Goal: Find specific page/section

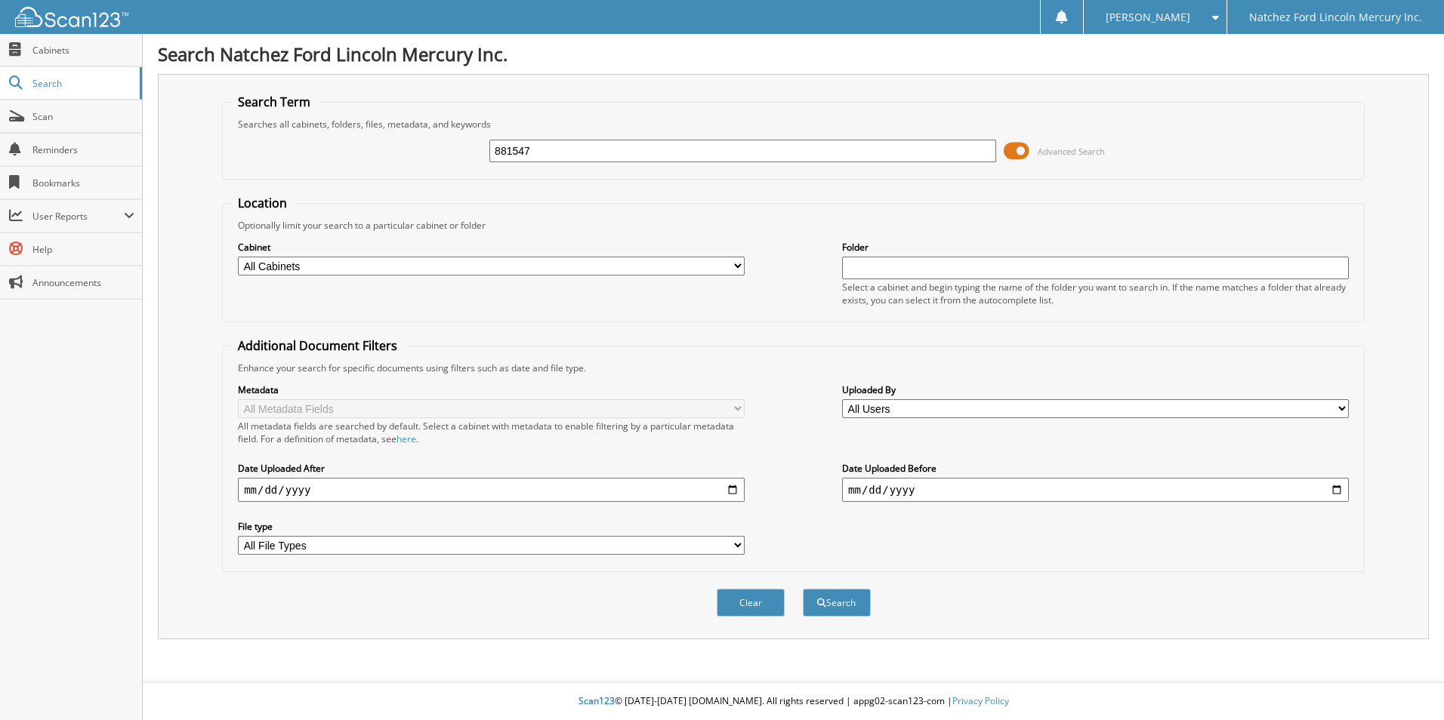
type input "881547"
click at [803, 589] on button "Search" at bounding box center [837, 603] width 68 height 28
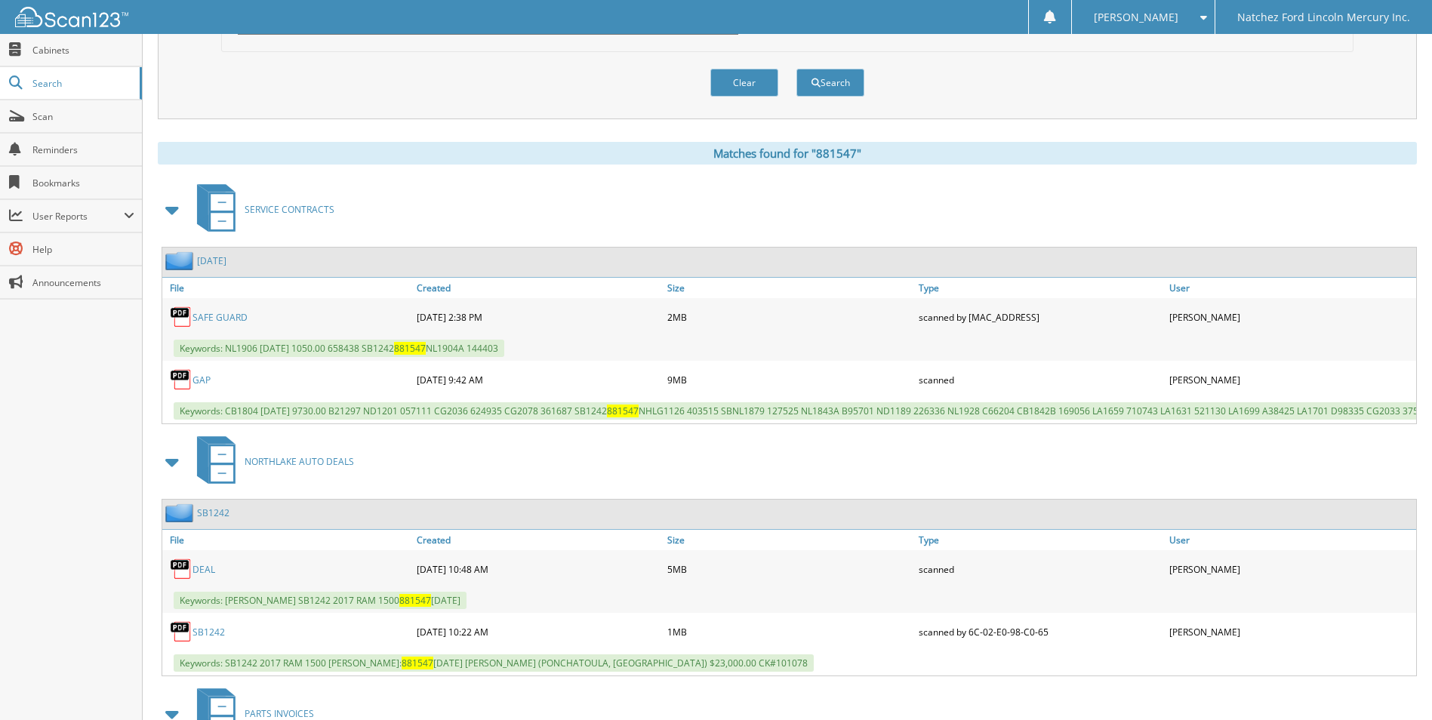
scroll to position [604, 0]
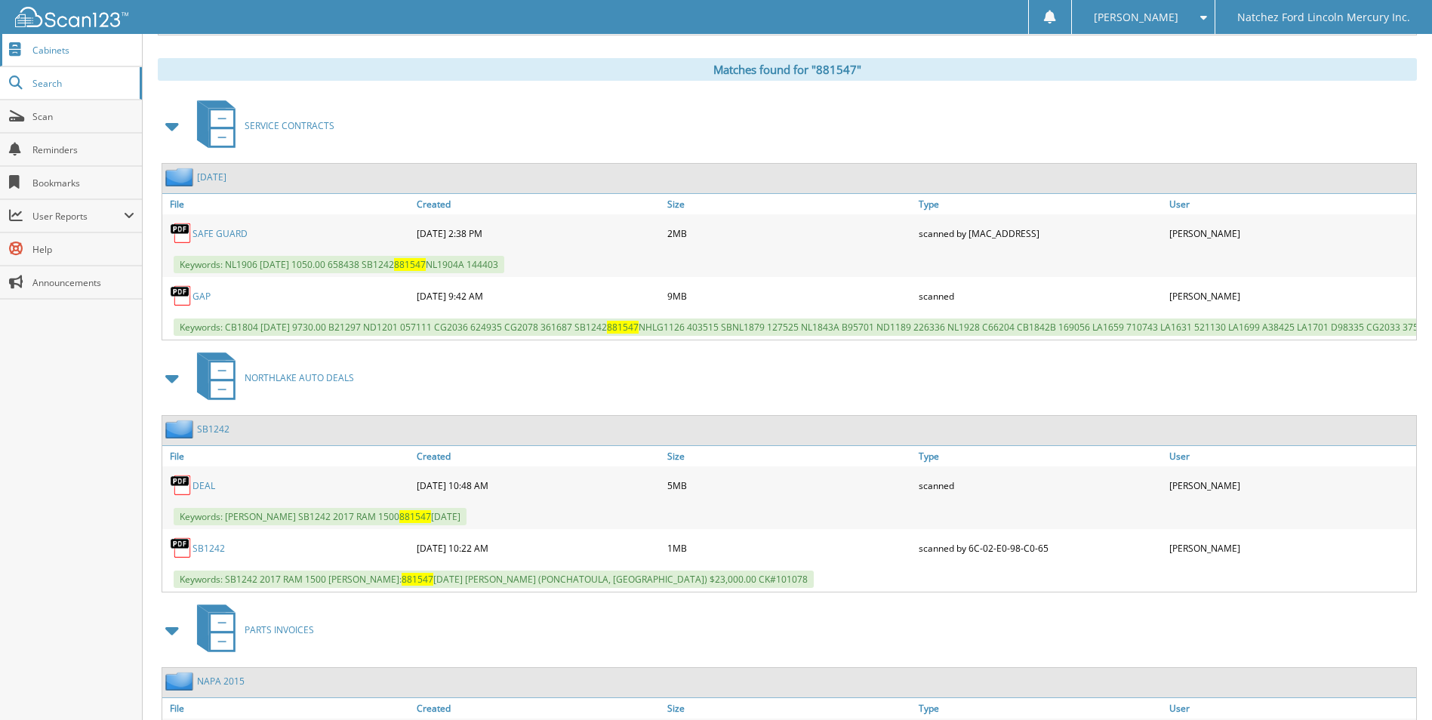
click at [54, 45] on span "Cabinets" at bounding box center [83, 50] width 102 height 13
